Goal: Navigation & Orientation: Find specific page/section

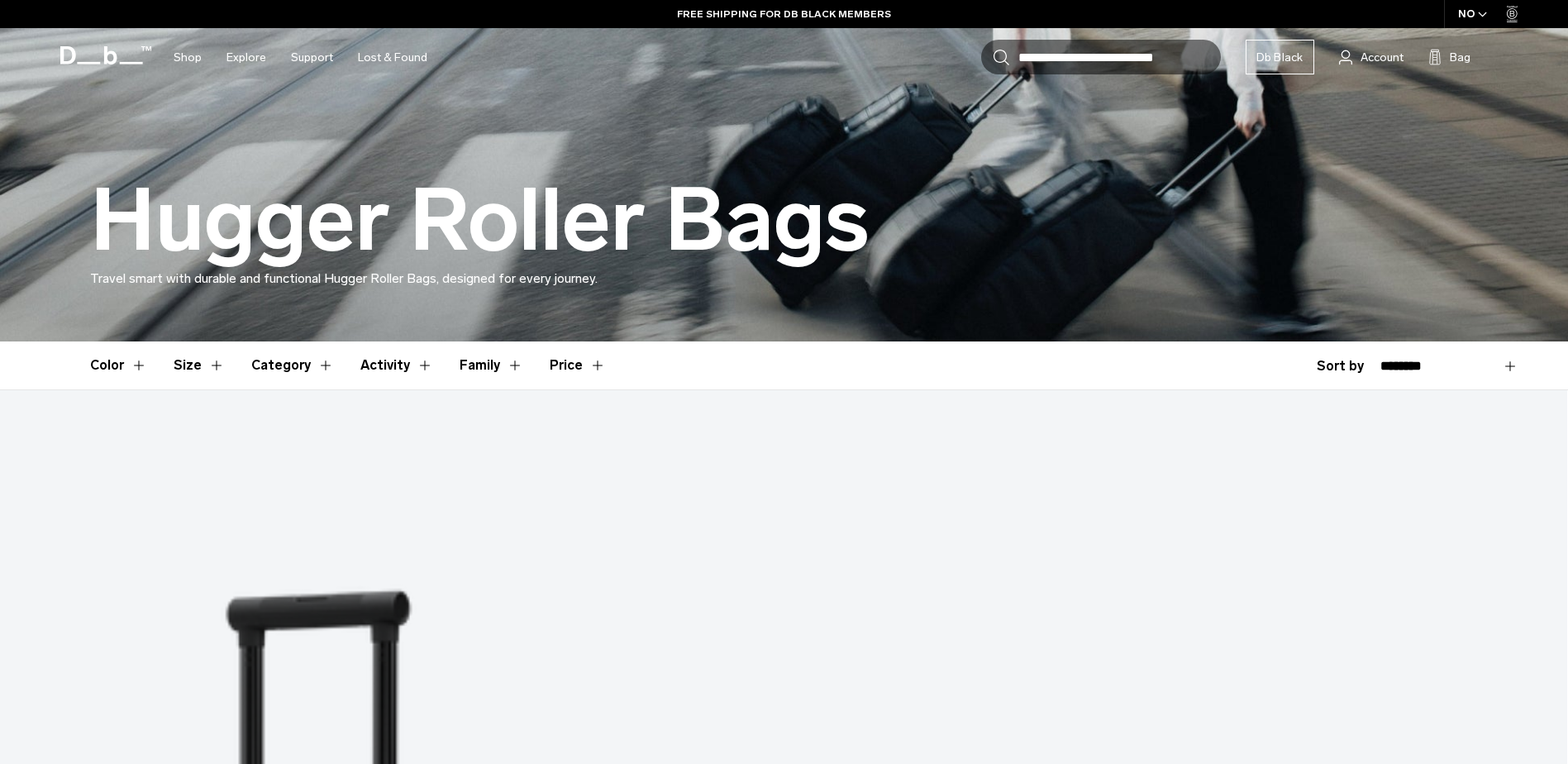
scroll to position [331, 0]
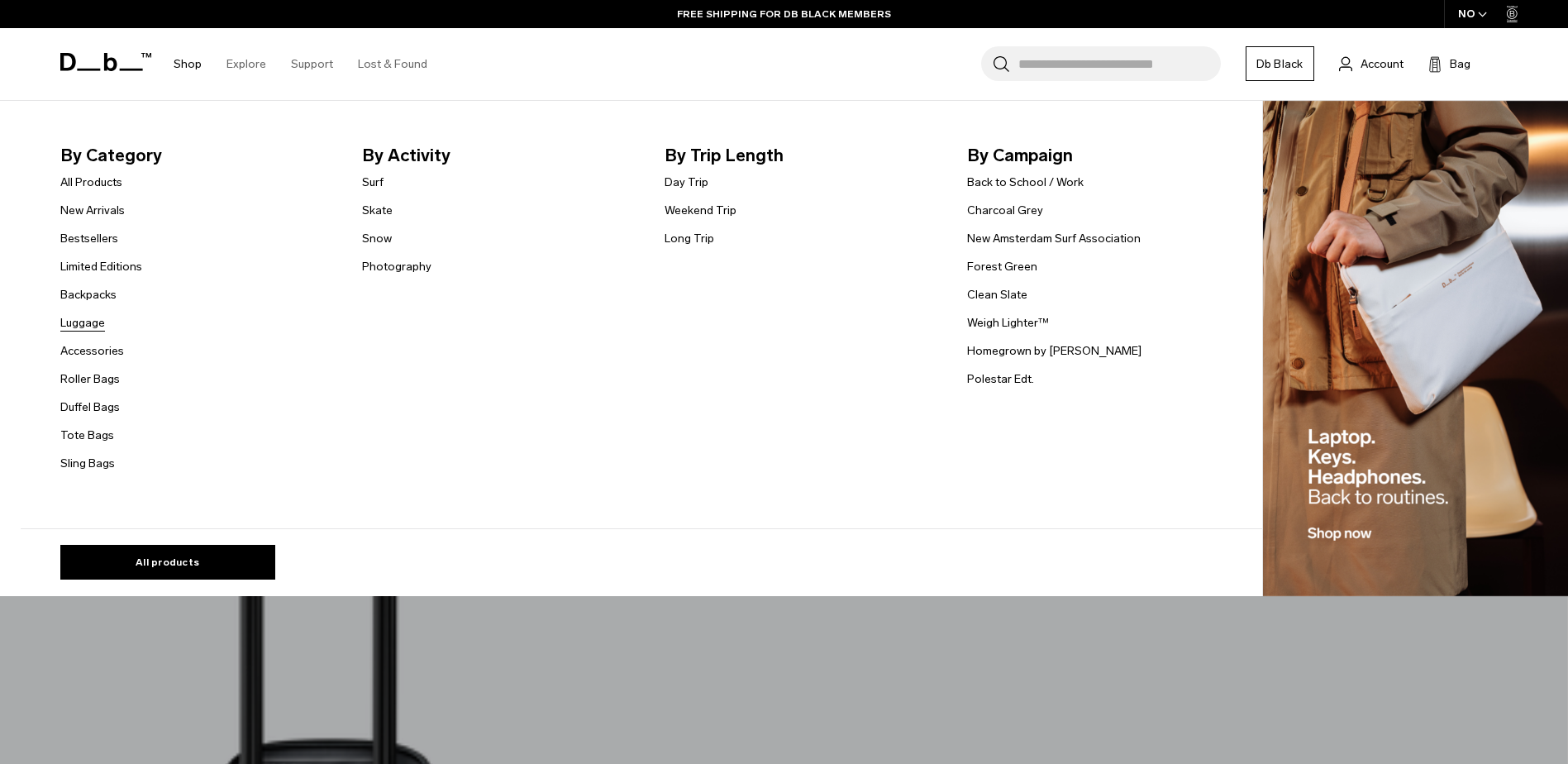
click at [88, 320] on link "Luggage" at bounding box center [81, 323] width 44 height 18
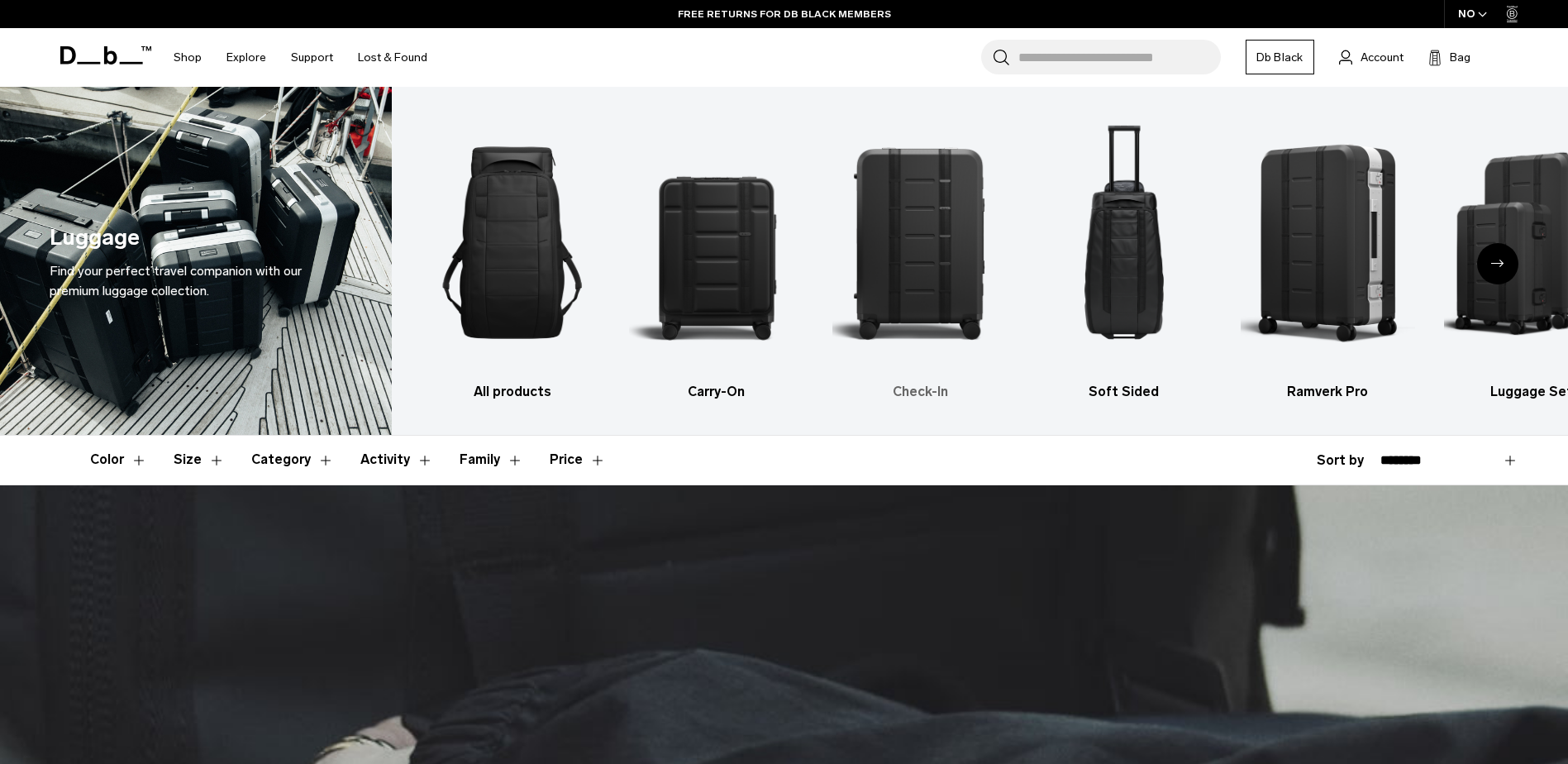
click at [921, 252] on img "3 / 6" at bounding box center [920, 243] width 176 height 262
